Goal: Find specific page/section: Find specific page/section

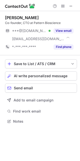
scroll to position [118, 80]
click at [68, 5] on button at bounding box center [71, 6] width 6 height 6
